Goal: Task Accomplishment & Management: Manage account settings

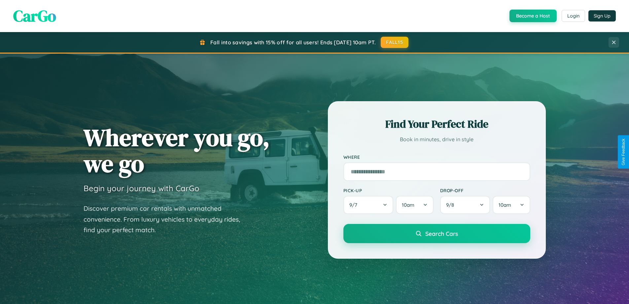
scroll to position [285, 0]
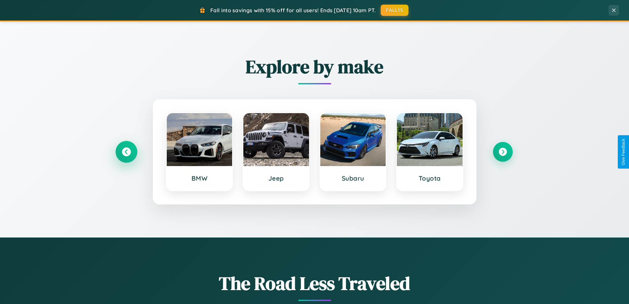
click at [126, 152] on icon at bounding box center [126, 151] width 9 height 9
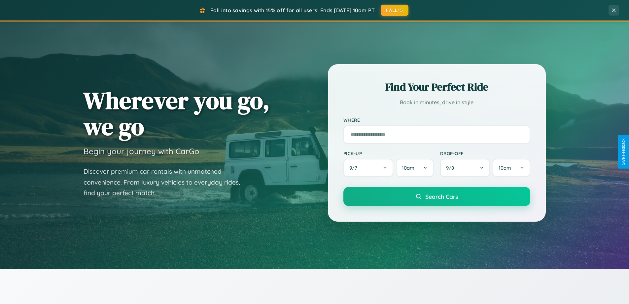
scroll to position [0, 0]
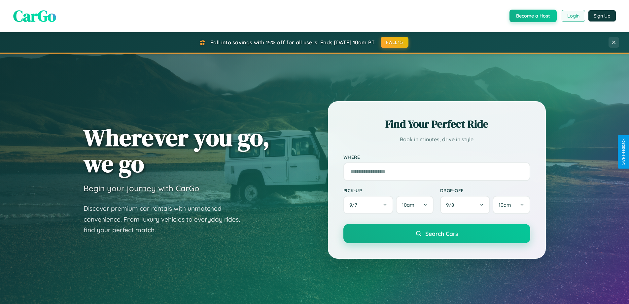
click at [573, 16] on button "Login" at bounding box center [573, 16] width 23 height 12
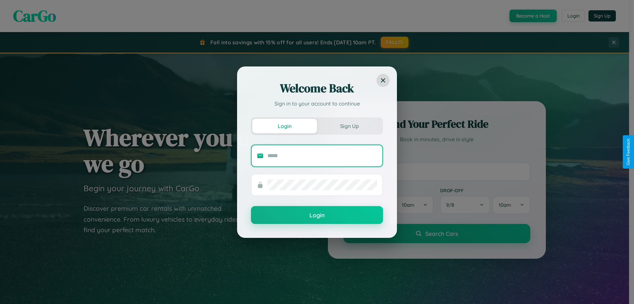
click at [322, 155] on input "text" at bounding box center [323, 155] width 110 height 11
type input "**********"
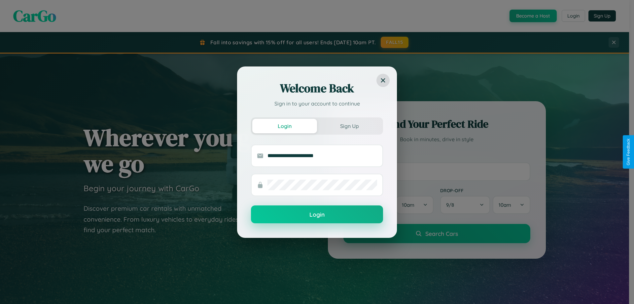
click at [317, 214] on button "Login" at bounding box center [317, 214] width 132 height 18
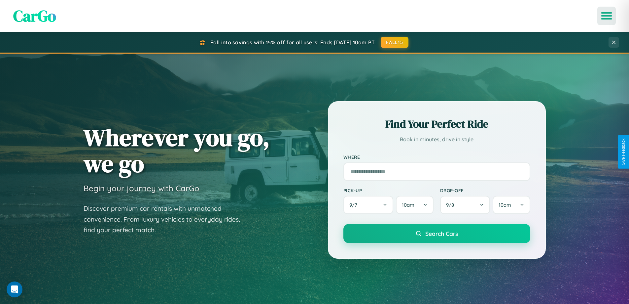
click at [607, 16] on icon "Open menu" at bounding box center [607, 16] width 10 height 6
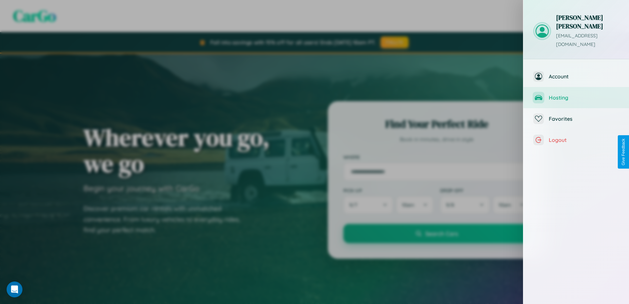
click at [576, 94] on span "Hosting" at bounding box center [584, 97] width 70 height 7
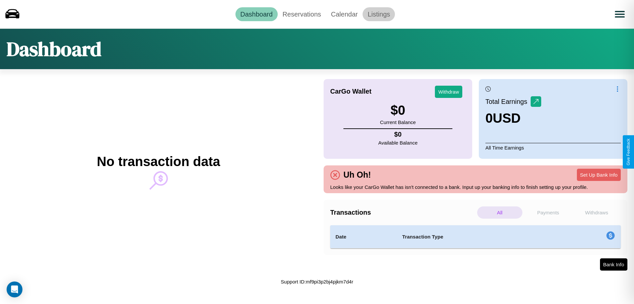
click at [379, 14] on link "Listings" at bounding box center [379, 14] width 32 height 14
